Goal: Task Accomplishment & Management: Use online tool/utility

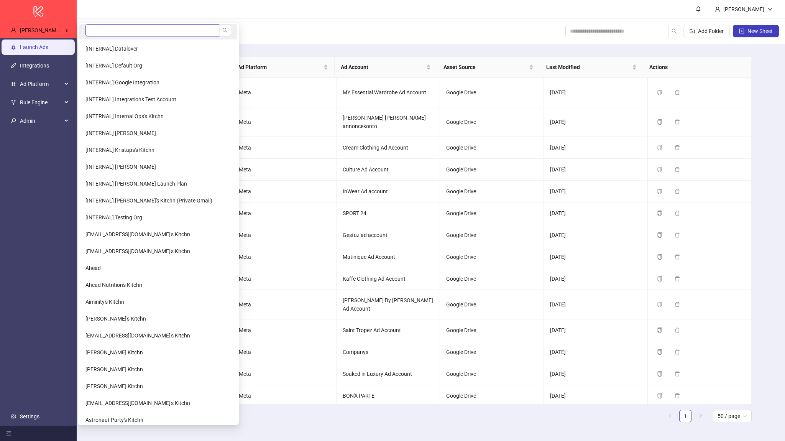
click at [104, 30] on input "search" at bounding box center [152, 30] width 134 height 12
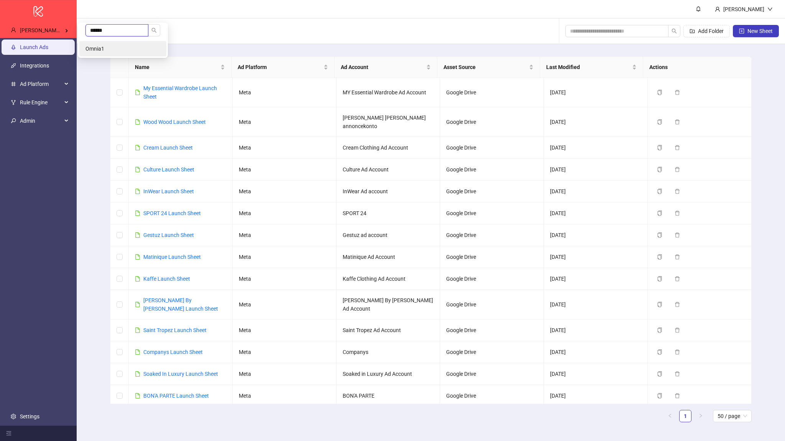
type input "******"
click at [107, 45] on li "Omnia1" at bounding box center [122, 48] width 87 height 15
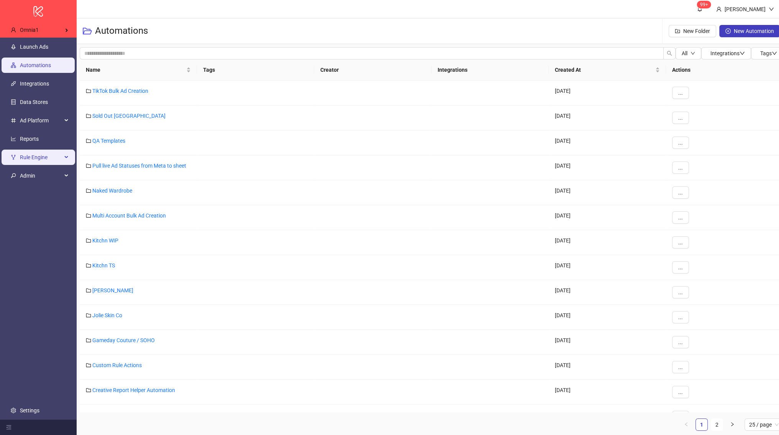
click at [47, 148] on li "Rule Engine" at bounding box center [38, 157] width 77 height 18
click at [44, 163] on span "Rule Engine" at bounding box center [41, 157] width 42 height 15
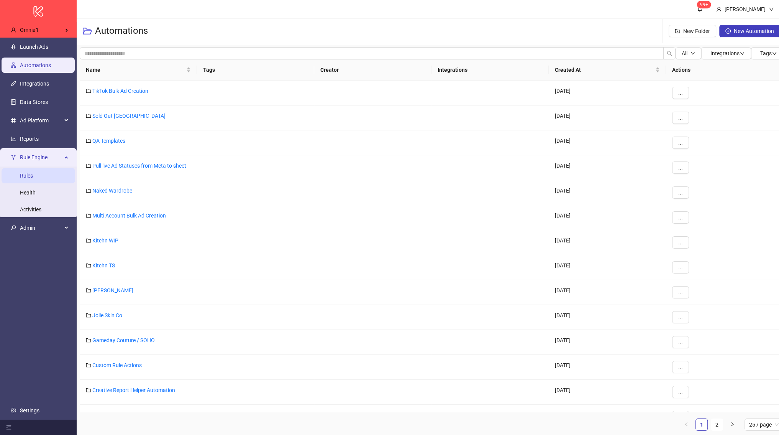
click at [33, 173] on link "Rules" at bounding box center [26, 176] width 13 height 6
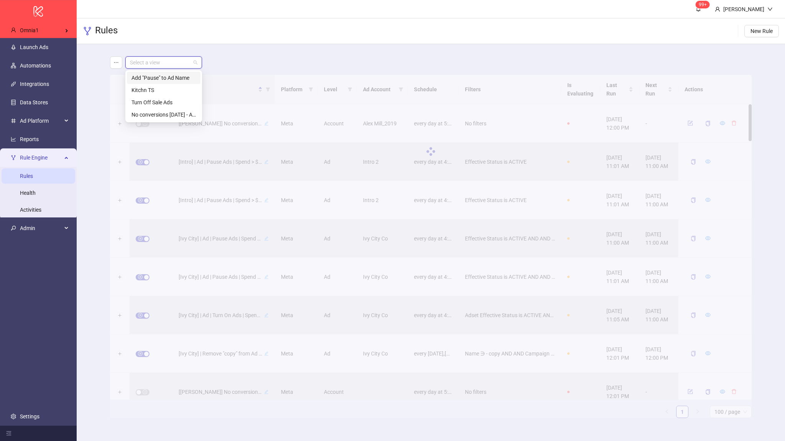
click at [163, 61] on input "search" at bounding box center [160, 63] width 61 height 12
click at [168, 61] on input "search" at bounding box center [160, 63] width 61 height 12
click at [200, 59] on div "Select a view" at bounding box center [163, 62] width 77 height 12
click at [266, 88] on div at bounding box center [431, 151] width 642 height 153
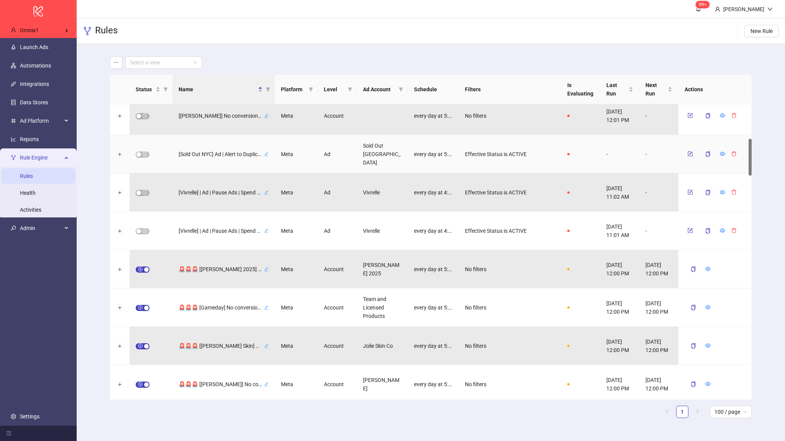
scroll to position [414, 0]
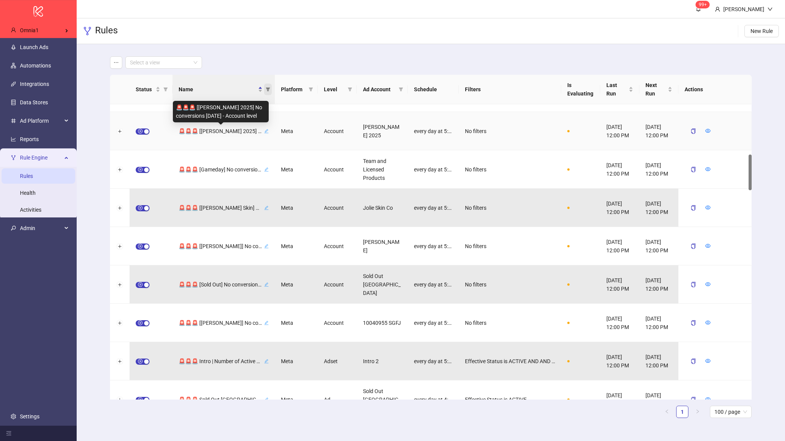
click at [271, 87] on span "Name" at bounding box center [268, 90] width 8 height 12
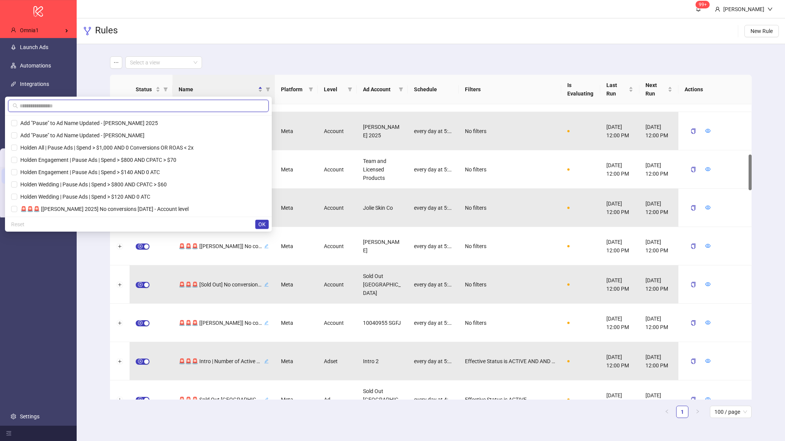
click at [242, 106] on input "text" at bounding box center [142, 106] width 245 height 8
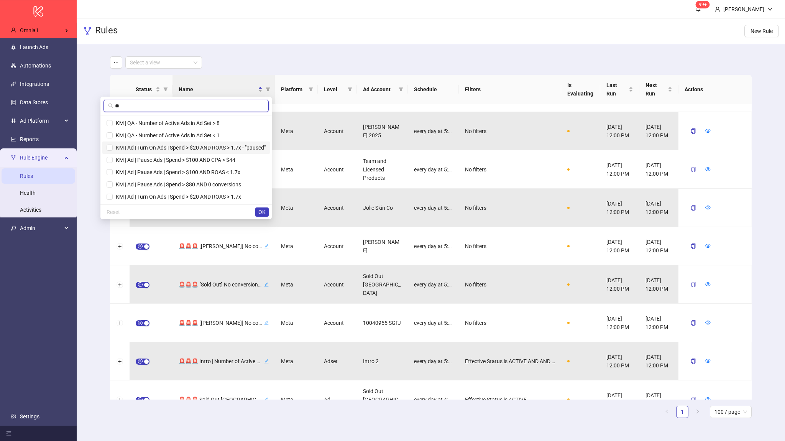
type input "**"
click at [217, 171] on span "KM | Ad | Pause Ads | Spend > $100 AND ROAS < 1.7x" at bounding box center [177, 172] width 128 height 6
click at [264, 214] on span "OK" at bounding box center [261, 212] width 7 height 6
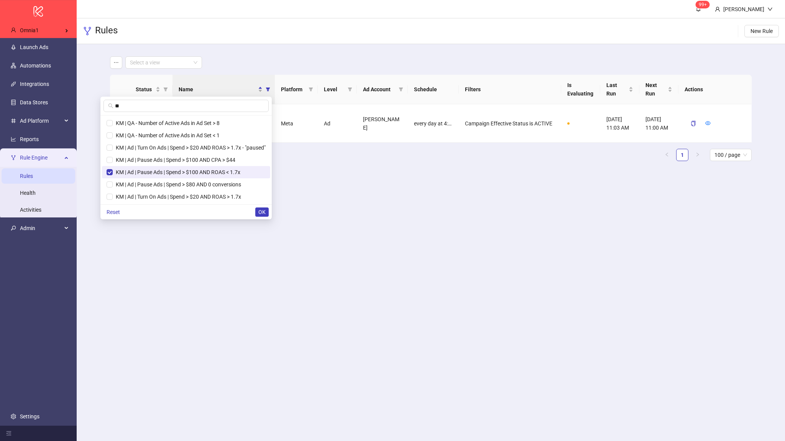
scroll to position [0, 0]
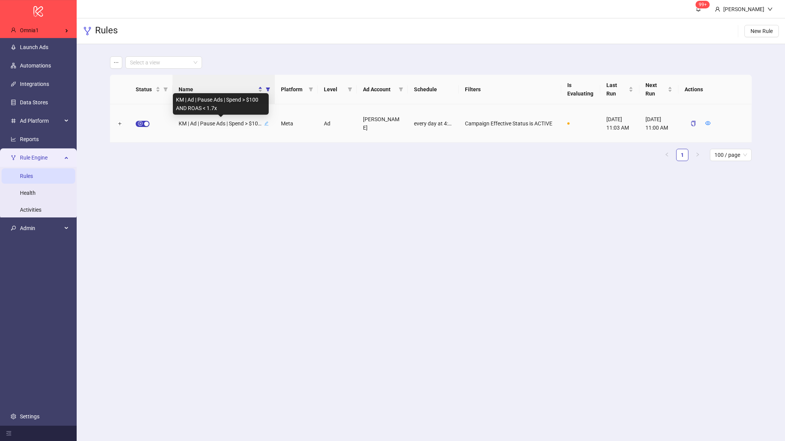
click at [231, 125] on span "KM | Ad | Pause Ads | Spend > $100 AND ROAS < 1.7x" at bounding box center [221, 123] width 84 height 8
click at [259, 126] on span "button" at bounding box center [259, 123] width 5 height 6
click at [707, 122] on icon "eye" at bounding box center [707, 122] width 5 height 5
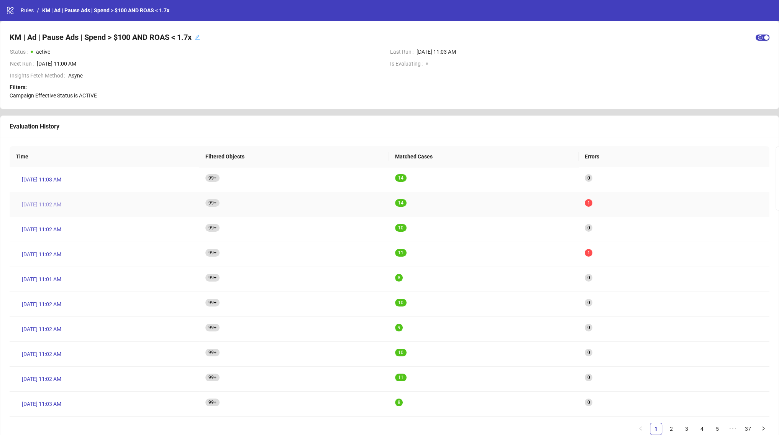
click at [46, 202] on span "Sep 16, 11:02 AM" at bounding box center [41, 204] width 39 height 8
